Goal: Find specific page/section: Find specific page/section

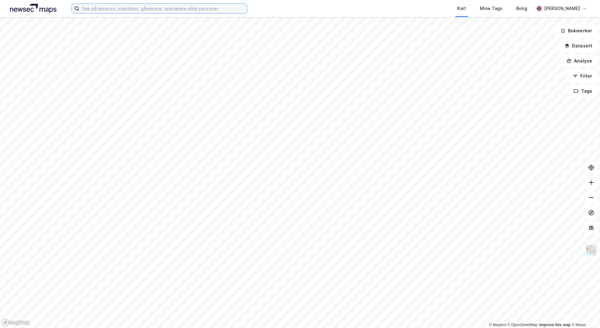
click at [92, 10] on input at bounding box center [163, 8] width 168 height 9
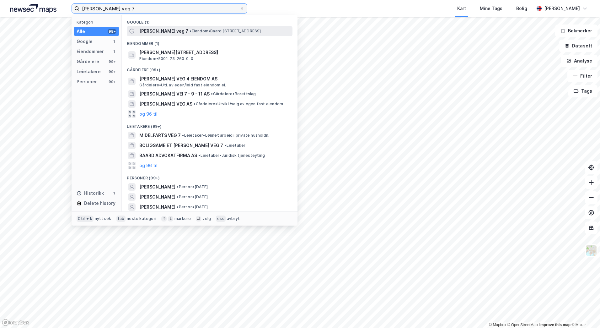
type input "[PERSON_NAME] veg 7"
click at [175, 31] on span "[PERSON_NAME] veg 7" at bounding box center [163, 31] width 49 height 8
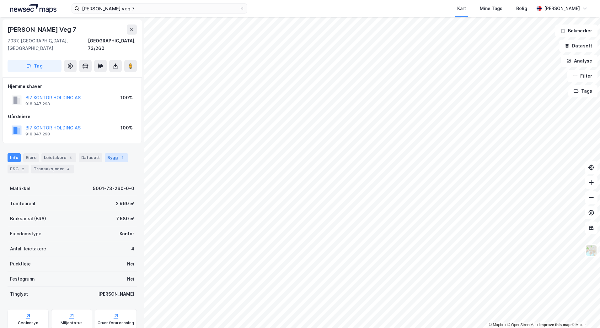
click at [111, 153] on div "Bygg 1" at bounding box center [116, 157] width 23 height 9
